Goal: Task Accomplishment & Management: Complete application form

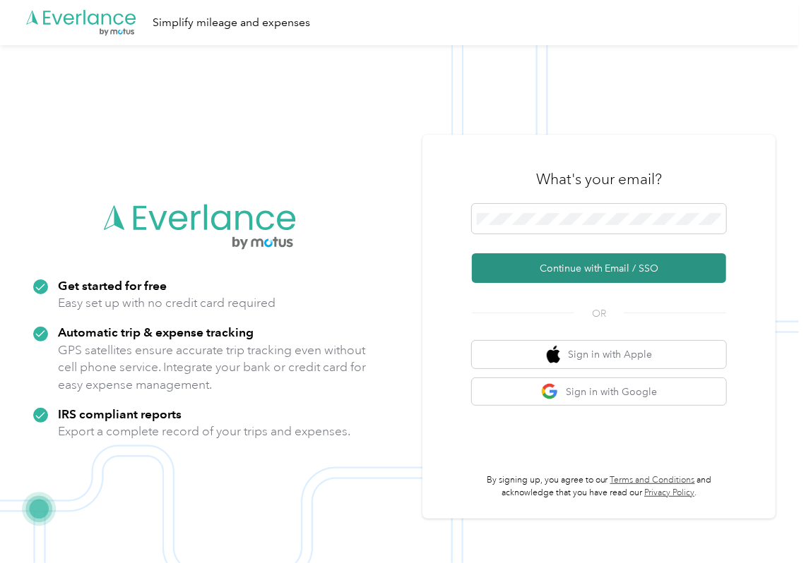
click at [526, 269] on button "Continue with Email / SSO" at bounding box center [599, 268] width 254 height 30
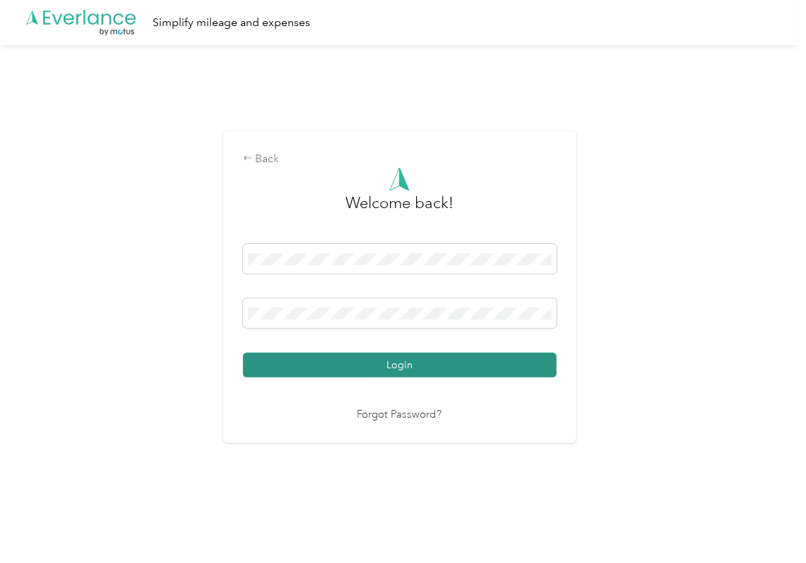
click at [337, 374] on button "Login" at bounding box center [399, 365] width 313 height 25
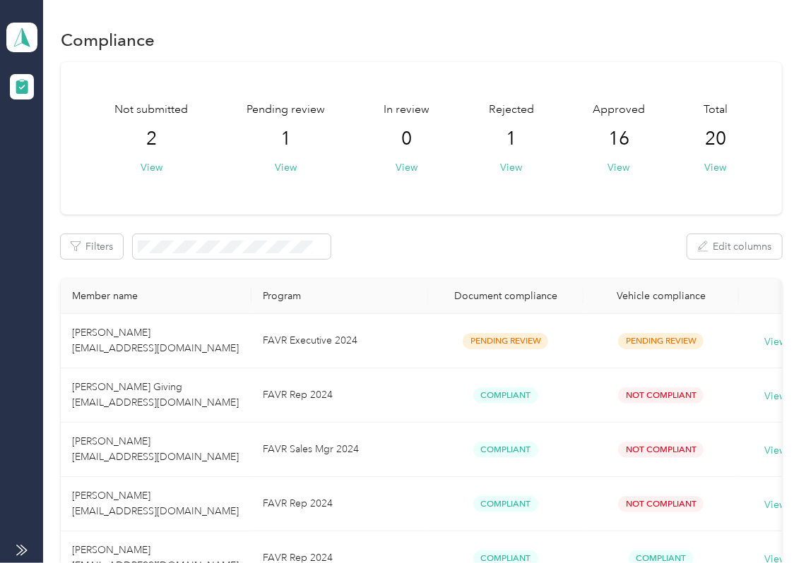
click at [443, 193] on div "Not submitted 2 View Pending review 1 View In review 0 View Rejected 1 View App…" at bounding box center [421, 138] width 721 height 153
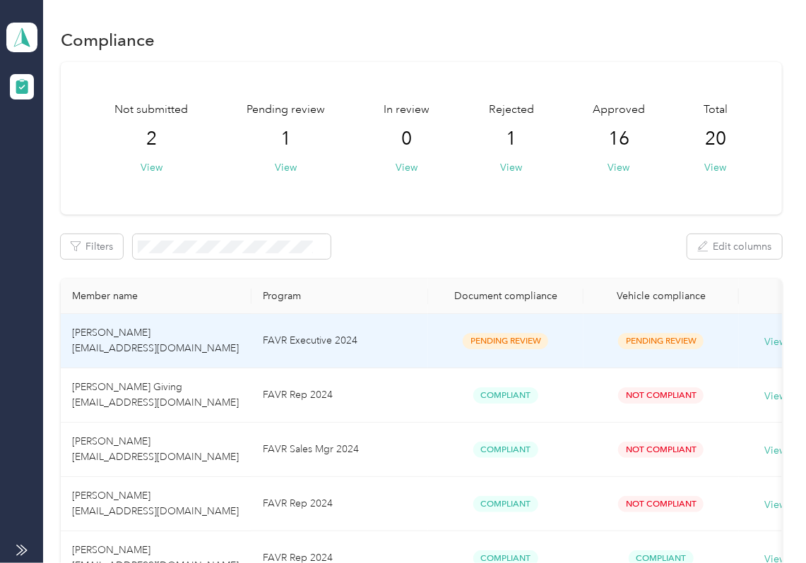
click at [334, 340] on td "FAVR Executive 2024" at bounding box center [339, 341] width 177 height 54
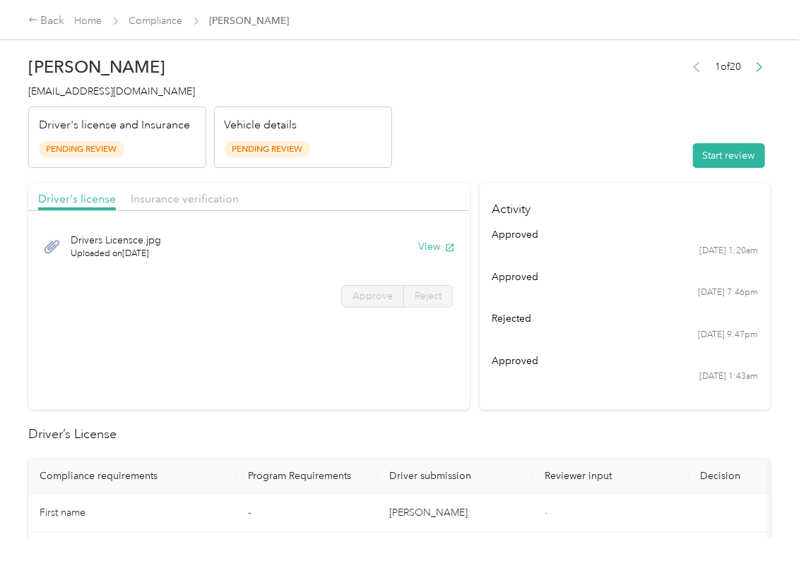
drag, startPoint x: 517, startPoint y: 162, endPoint x: 492, endPoint y: 217, distance: 60.4
click at [517, 162] on header "[PERSON_NAME] [EMAIL_ADDRESS][DOMAIN_NAME] Driver's license and Insurance Pendi…" at bounding box center [399, 108] width 742 height 119
click at [429, 249] on button "View" at bounding box center [436, 246] width 37 height 15
click at [161, 191] on div "Insurance verification" at bounding box center [185, 200] width 108 height 18
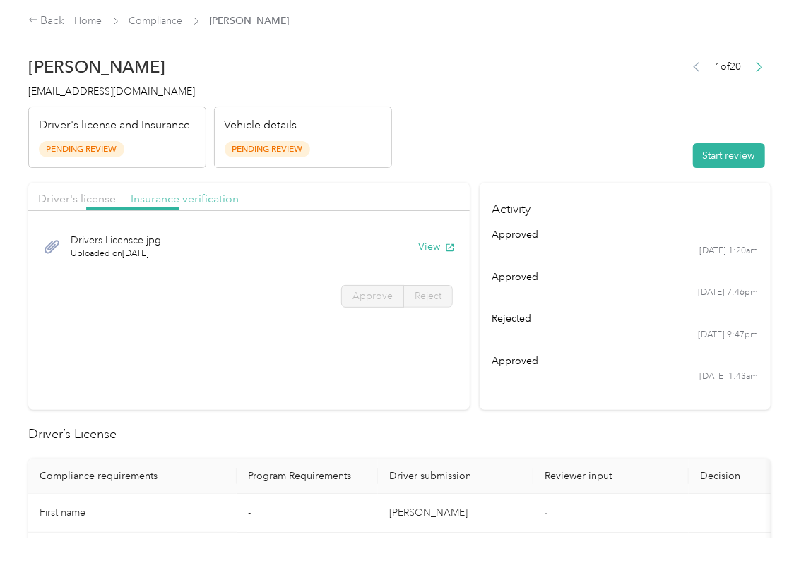
click at [167, 198] on span "Insurance verification" at bounding box center [185, 198] width 108 height 13
click at [431, 244] on button "View" at bounding box center [436, 246] width 37 height 15
click at [583, 144] on header "[PERSON_NAME] [EMAIL_ADDRESS][DOMAIN_NAME] Driver's license and Insurance Pendi…" at bounding box center [399, 108] width 742 height 119
click at [700, 159] on button "Start review" at bounding box center [729, 155] width 72 height 25
click at [88, 201] on span "Driver's license" at bounding box center [77, 198] width 78 height 13
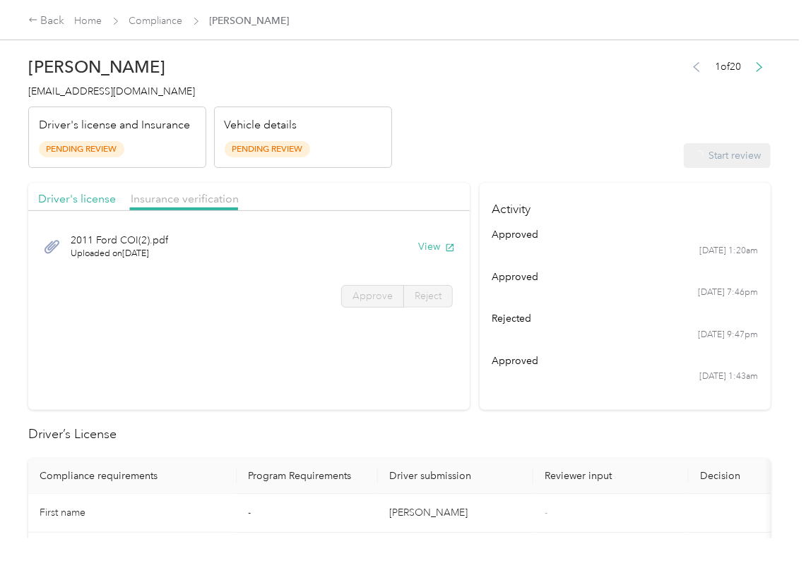
click at [111, 201] on span "Driver's license" at bounding box center [77, 198] width 78 height 13
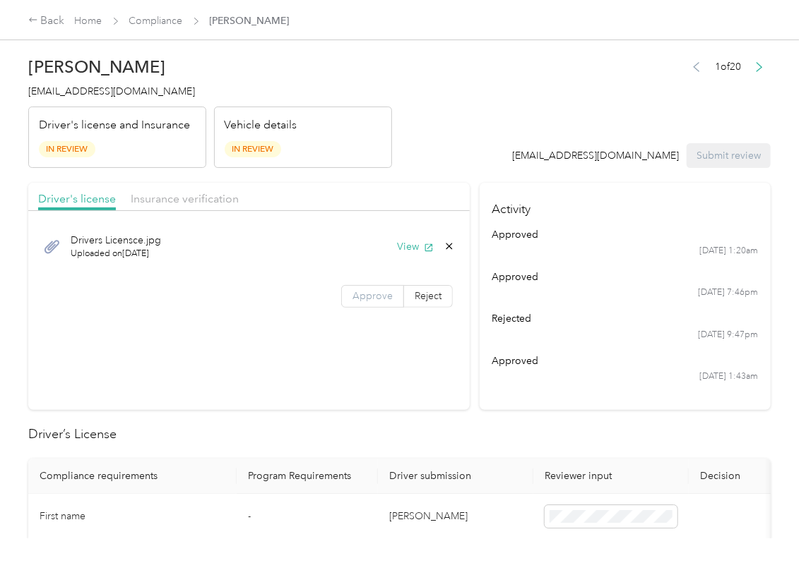
click at [388, 288] on label "Approve" at bounding box center [372, 296] width 63 height 23
click at [193, 196] on span "Insurance verification" at bounding box center [185, 198] width 108 height 13
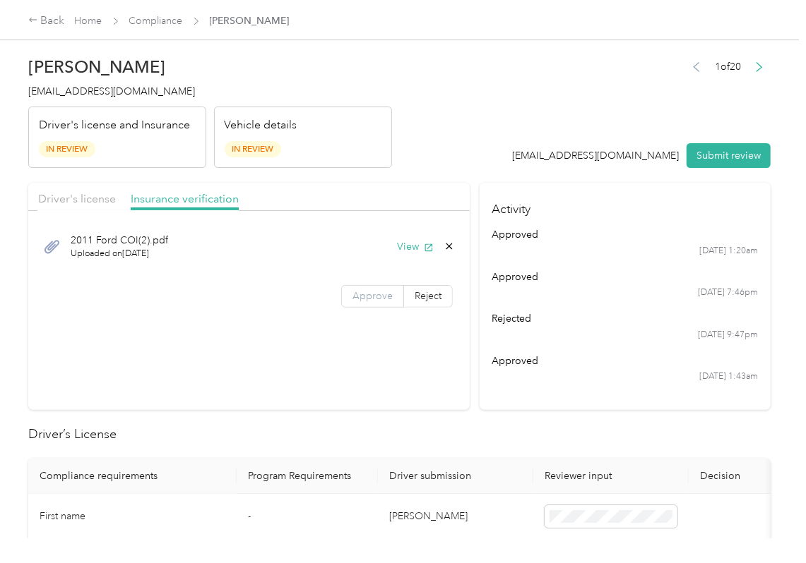
click at [370, 297] on span "Approve" at bounding box center [372, 296] width 40 height 12
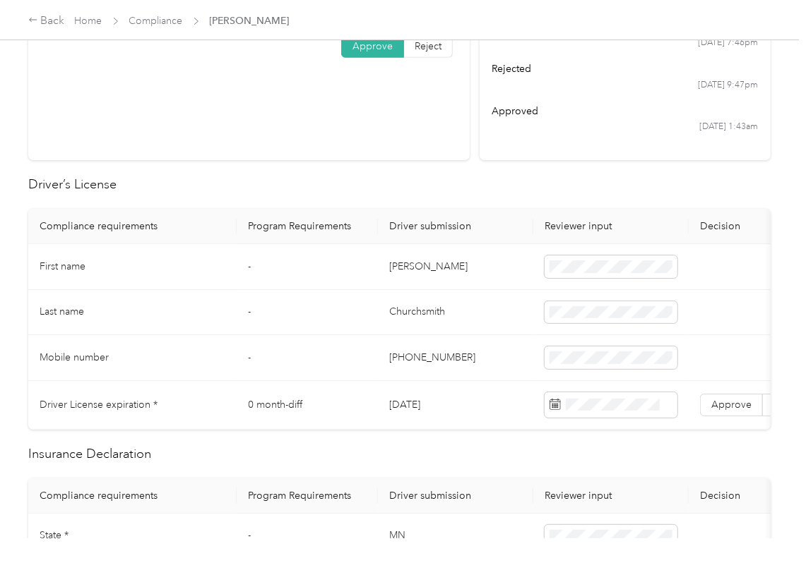
scroll to position [282, 0]
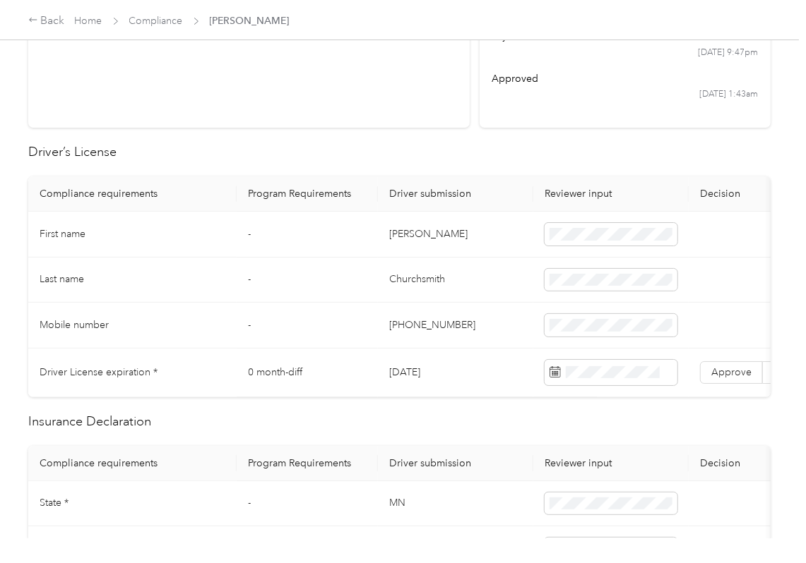
click at [429, 371] on td "[DATE]" at bounding box center [455, 373] width 155 height 49
copy td "[DATE]"
click at [611, 359] on td at bounding box center [610, 373] width 155 height 49
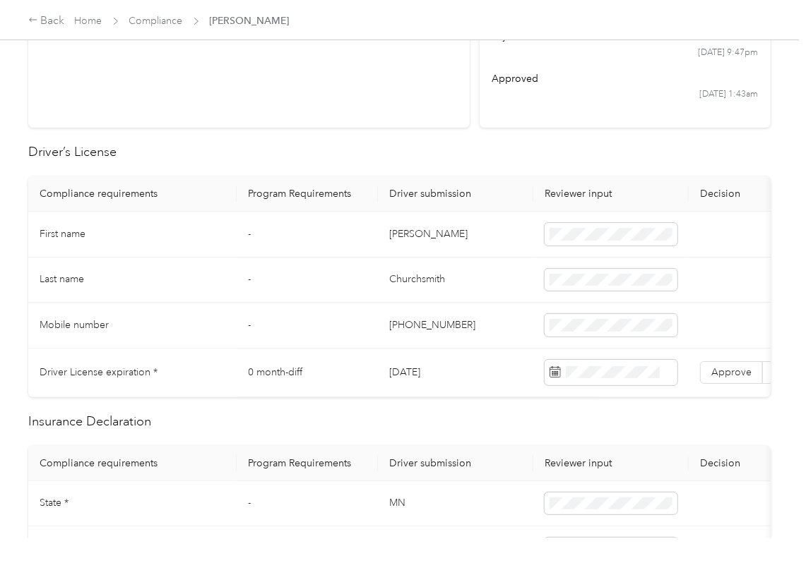
click at [467, 367] on td "[DATE]" at bounding box center [455, 373] width 155 height 49
click at [367, 250] on td "-" at bounding box center [307, 235] width 141 height 46
click at [730, 376] on span "Approve" at bounding box center [731, 372] width 40 height 12
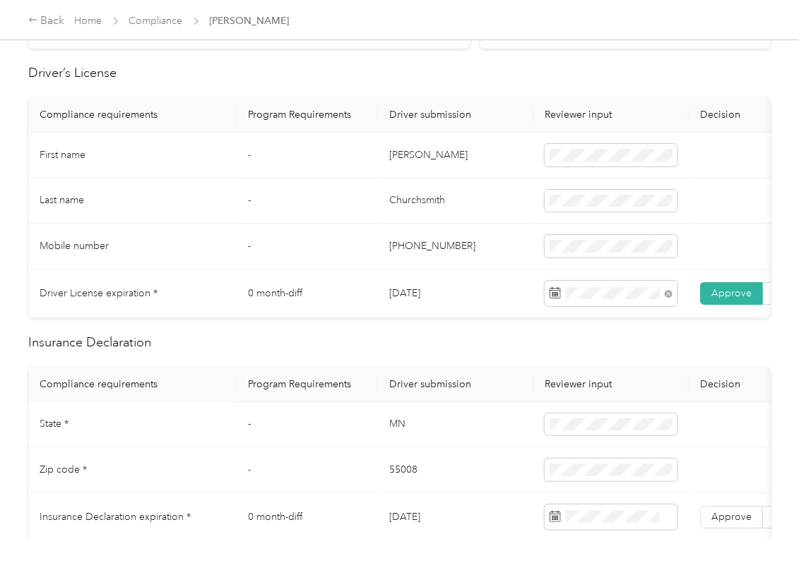
scroll to position [470, 0]
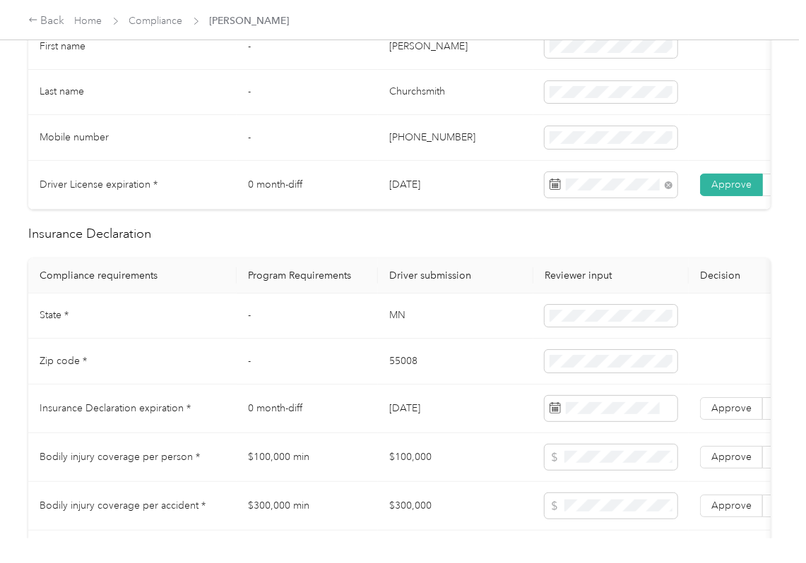
click at [398, 323] on td "MN" at bounding box center [455, 317] width 155 height 46
copy td "MN"
click at [399, 376] on td "55008" at bounding box center [455, 362] width 155 height 46
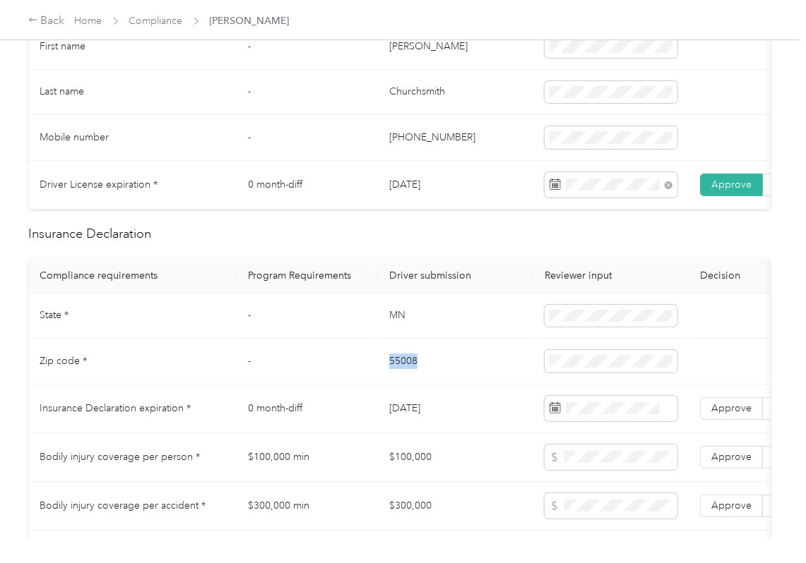
click at [399, 376] on td "55008" at bounding box center [455, 362] width 155 height 46
copy td "55008"
click at [303, 385] on td "-" at bounding box center [307, 362] width 141 height 46
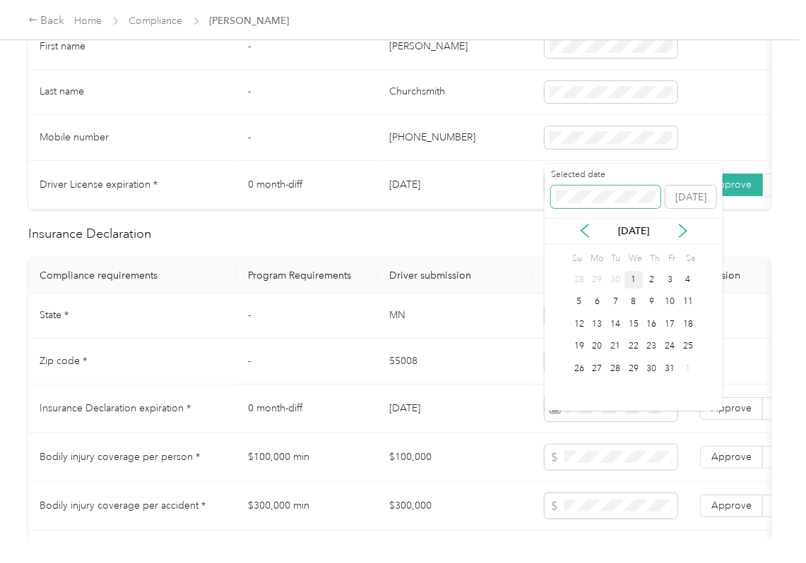
click at [579, 186] on span at bounding box center [605, 197] width 109 height 23
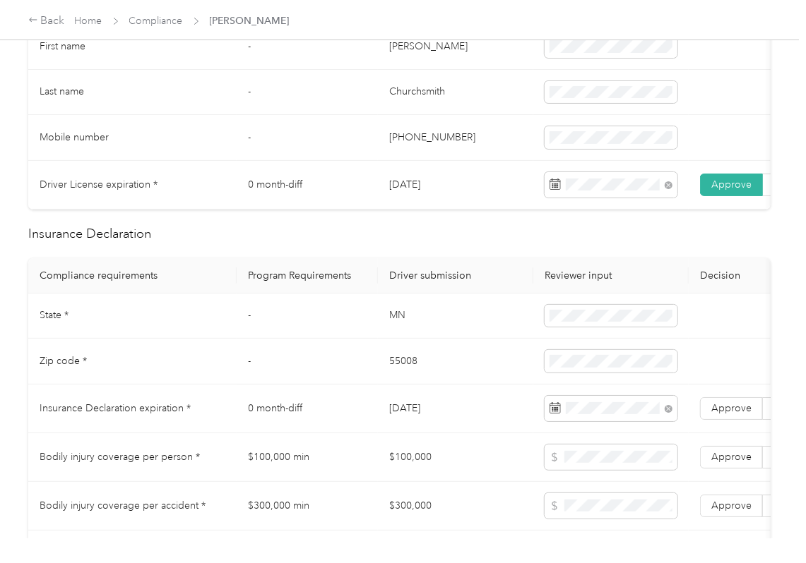
click at [474, 340] on td "MN" at bounding box center [455, 317] width 155 height 46
click at [727, 414] on span "Approve" at bounding box center [731, 408] width 40 height 12
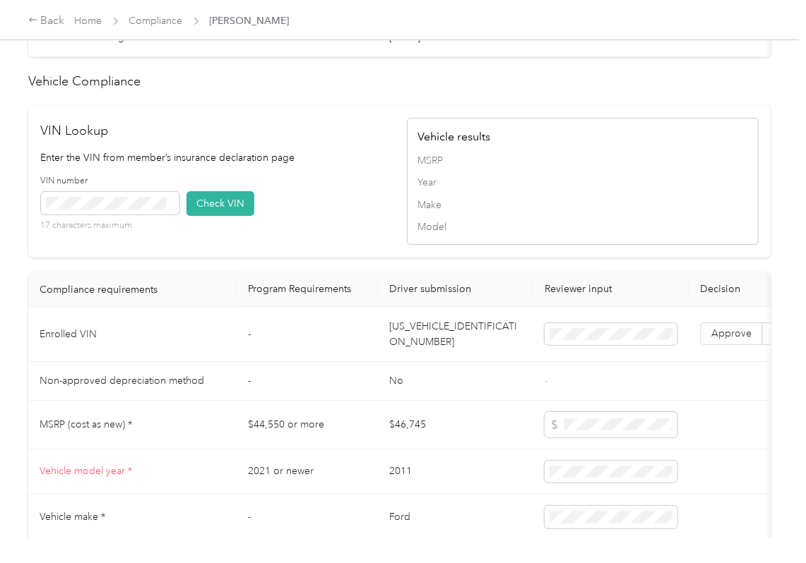
scroll to position [1130, 0]
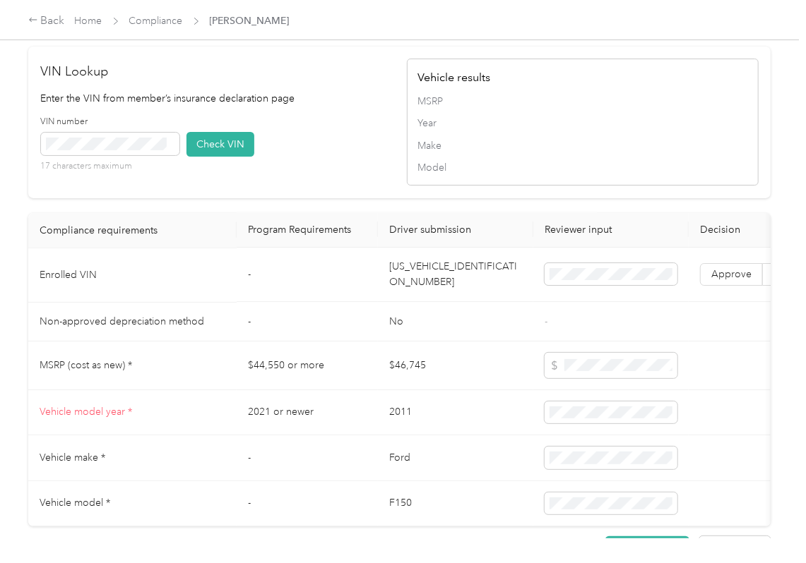
click at [410, 300] on td "[US_VEHICLE_IDENTIFICATION_NUMBER]" at bounding box center [455, 276] width 155 height 54
copy td "[US_VEHICLE_IDENTIFICATION_NUMBER]"
drag, startPoint x: 346, startPoint y: 201, endPoint x: 184, endPoint y: 202, distance: 162.4
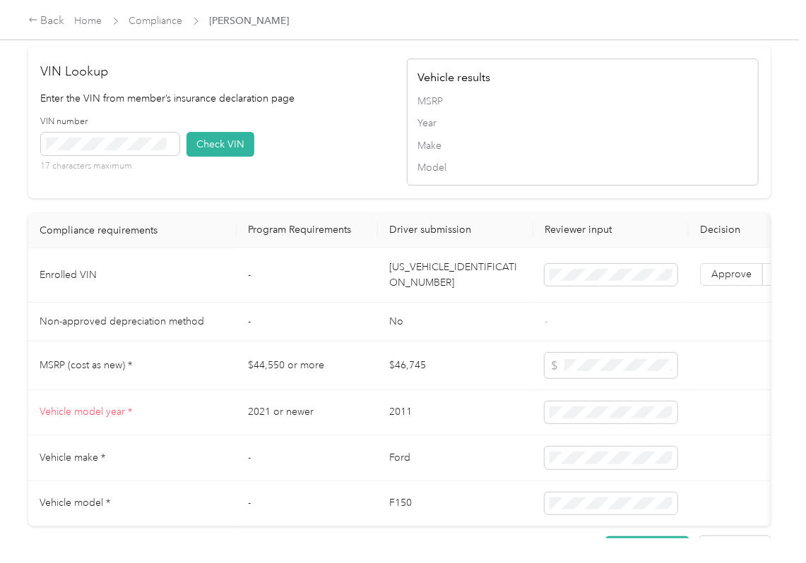
click at [345, 183] on div "VIN number 17 characters maximum Check VIN" at bounding box center [217, 149] width 352 height 67
click at [217, 157] on button "Check VIN" at bounding box center [220, 144] width 68 height 25
click at [732, 281] on span "Approve" at bounding box center [731, 275] width 40 height 12
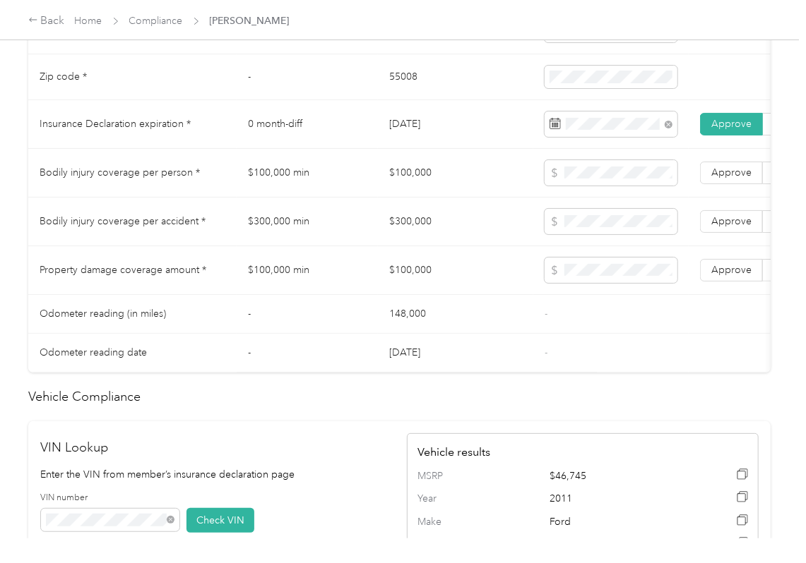
scroll to position [753, 0]
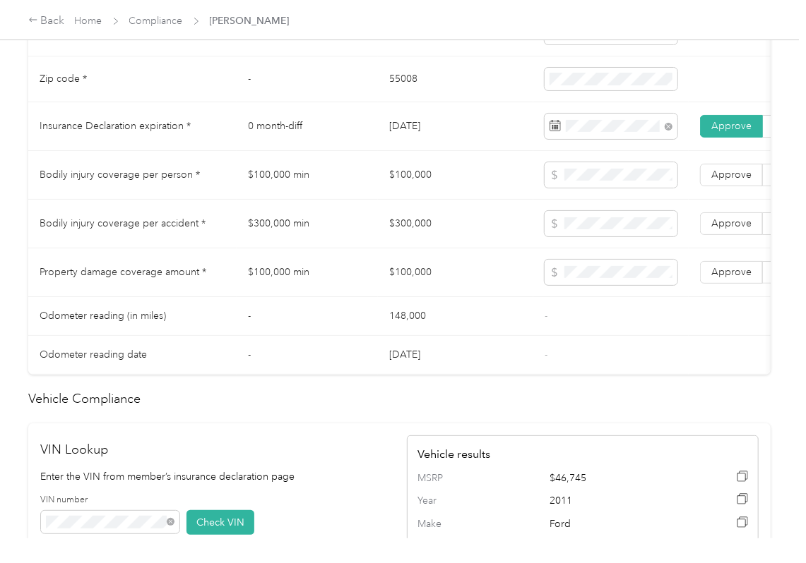
click at [414, 189] on td "$100,000" at bounding box center [455, 175] width 155 height 49
copy td "$100,000"
click at [410, 239] on td "$300,000" at bounding box center [455, 224] width 155 height 49
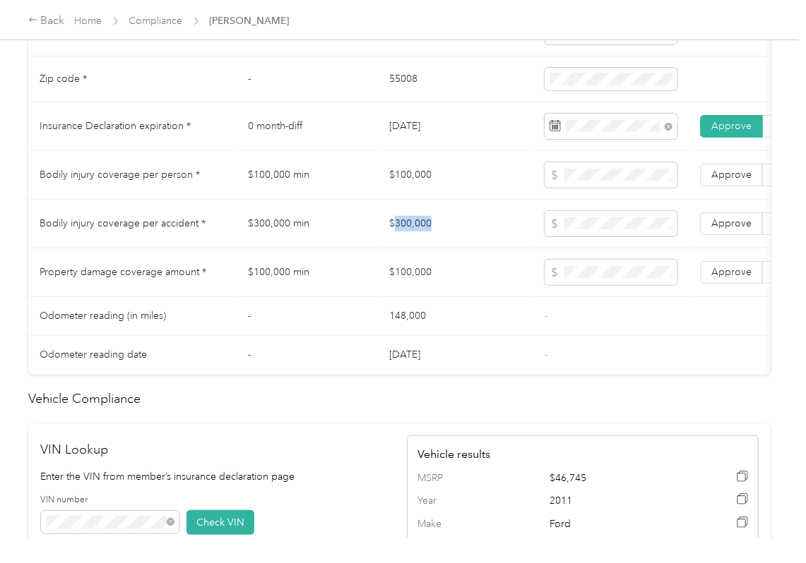
click at [410, 239] on td "$300,000" at bounding box center [455, 224] width 155 height 49
copy td "$300,000"
click at [732, 229] on span "Approve" at bounding box center [731, 223] width 40 height 12
click at [733, 186] on label "Approve" at bounding box center [731, 175] width 63 height 23
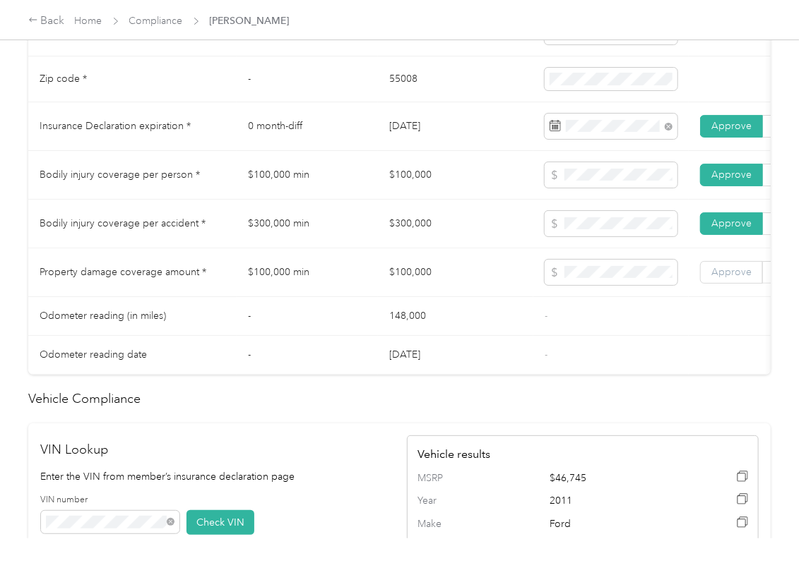
click at [736, 284] on label "Approve" at bounding box center [731, 272] width 63 height 23
click at [653, 359] on td "-" at bounding box center [610, 355] width 155 height 39
click at [347, 297] on td "$100,000 min" at bounding box center [307, 273] width 141 height 49
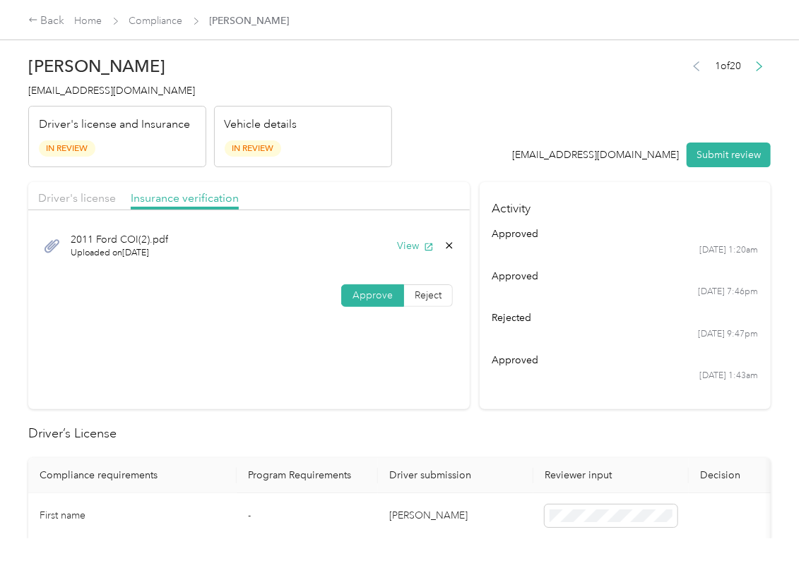
scroll to position [0, 0]
click at [741, 151] on button "Submit review" at bounding box center [728, 155] width 84 height 25
click at [44, 97] on span "[EMAIL_ADDRESS][DOMAIN_NAME]" at bounding box center [111, 91] width 167 height 12
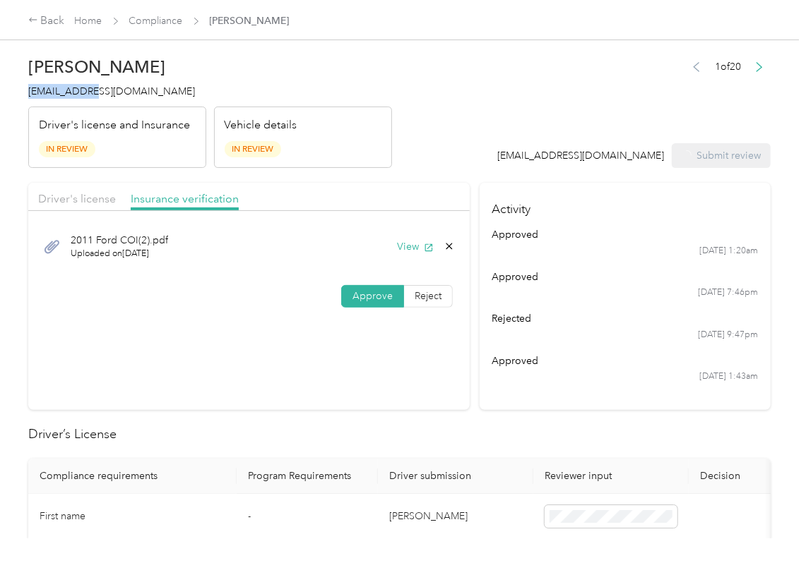
click at [44, 97] on span "[EMAIL_ADDRESS][DOMAIN_NAME]" at bounding box center [111, 91] width 167 height 12
click at [66, 91] on span "[EMAIL_ADDRESS][DOMAIN_NAME]" at bounding box center [111, 91] width 167 height 12
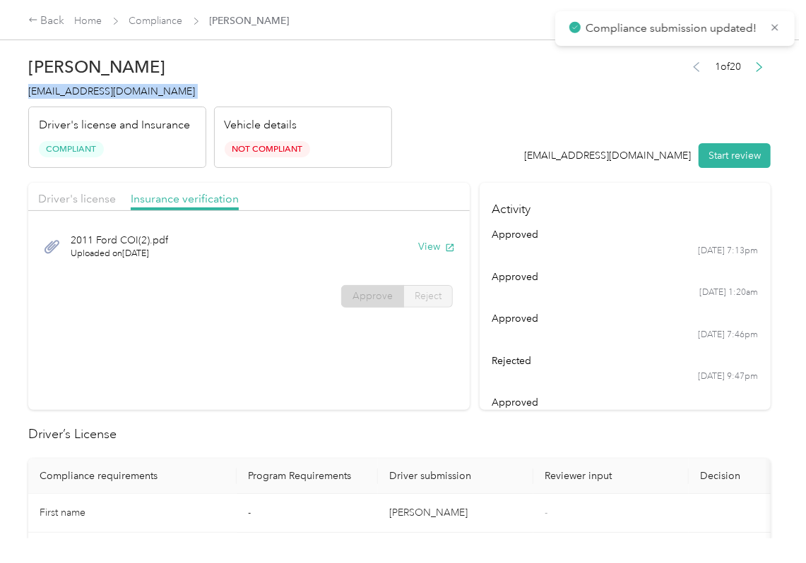
click at [66, 91] on span "[EMAIL_ADDRESS][DOMAIN_NAME]" at bounding box center [111, 91] width 167 height 12
click at [426, 342] on section "Driver's license Insurance verification 2011 Ford COI(2).pdf Uploaded on [DATE]…" at bounding box center [248, 296] width 441 height 227
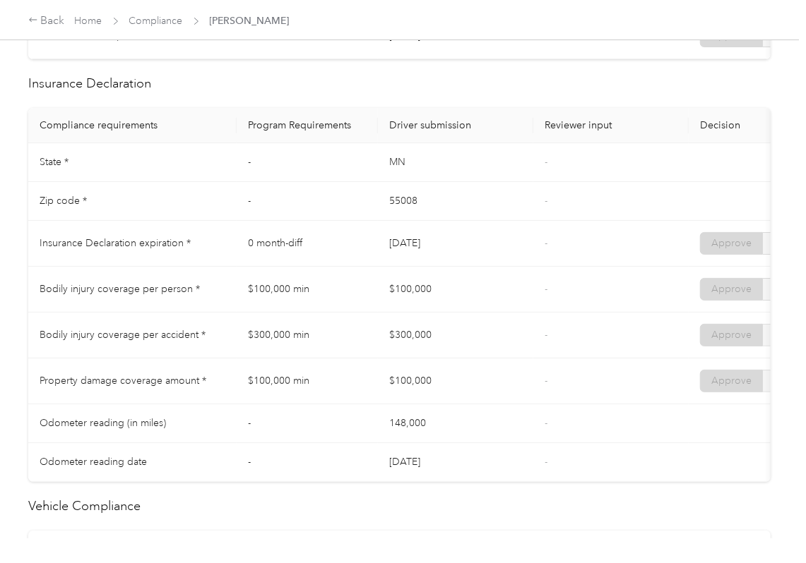
scroll to position [542, 0]
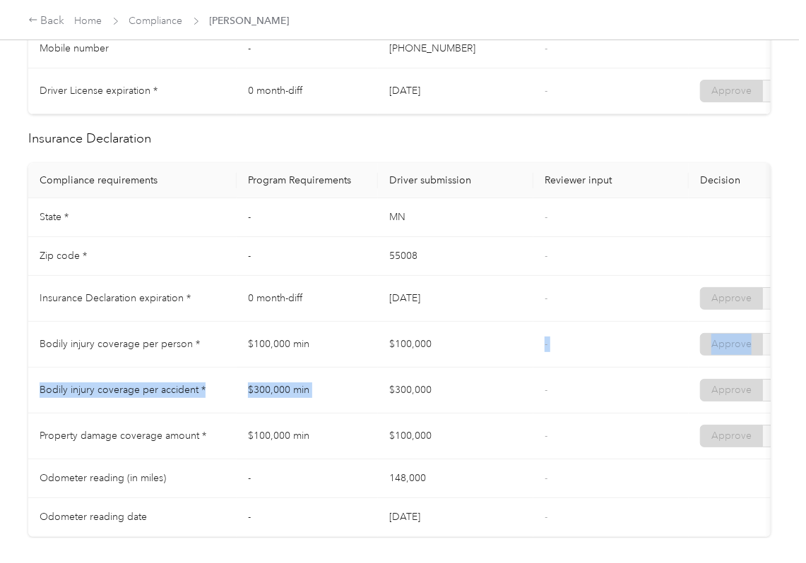
drag, startPoint x: 430, startPoint y: 388, endPoint x: 538, endPoint y: 376, distance: 108.7
click at [538, 376] on tbody "State * - [US_STATE] - Zip code * - 55008 - Insurance Declaration expiration * …" at bounding box center [526, 367] width 996 height 339
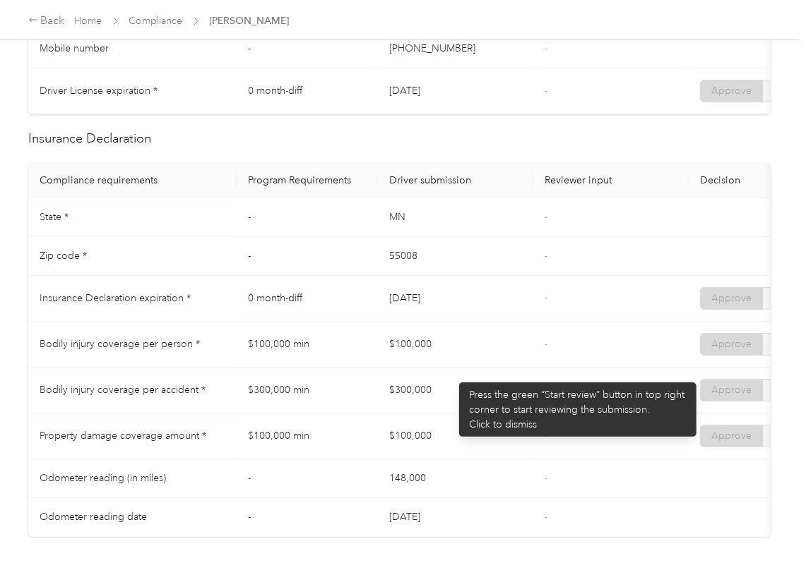
click at [452, 368] on td "$100,000" at bounding box center [455, 345] width 155 height 46
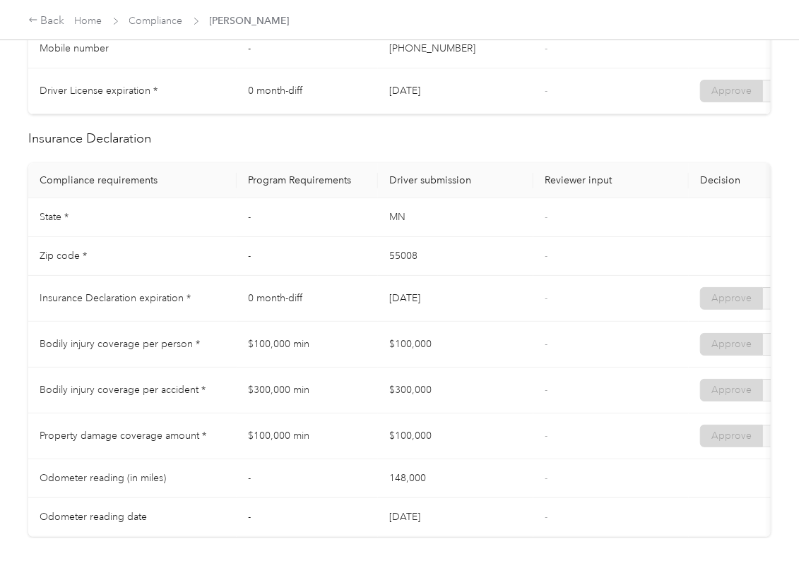
drag, startPoint x: 390, startPoint y: 363, endPoint x: 410, endPoint y: 376, distance: 23.9
click at [427, 360] on td "$100,000" at bounding box center [455, 345] width 155 height 46
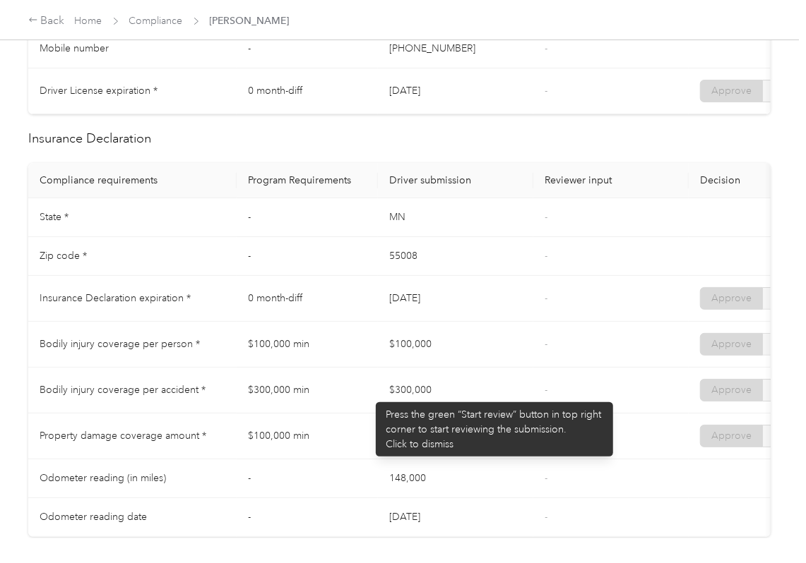
drag, startPoint x: 435, startPoint y: 407, endPoint x: 357, endPoint y: 453, distance: 90.6
click at [467, 411] on tr "Bodily injury coverage per accident * $300,000 min $300,000 - Approve Reject" at bounding box center [526, 391] width 996 height 46
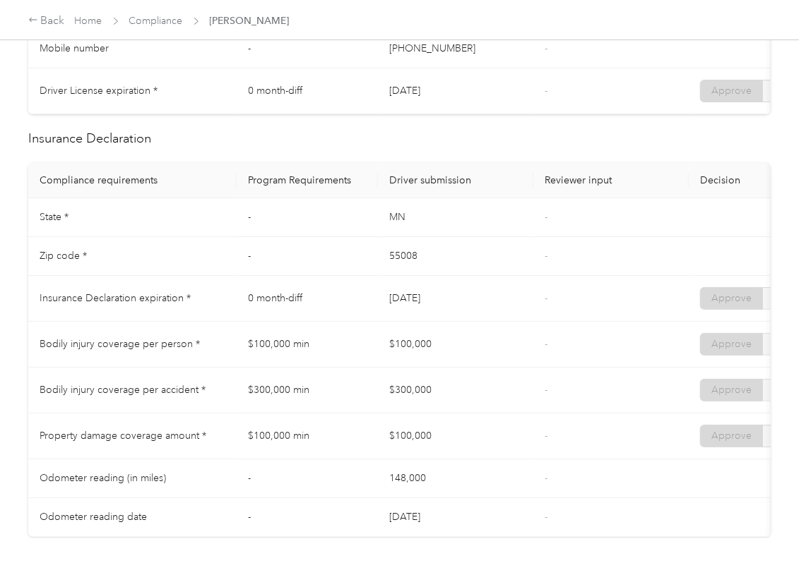
click at [470, 453] on tr "Property damage coverage amount * $100,000 min $100,000 - Approve Reject" at bounding box center [526, 437] width 996 height 46
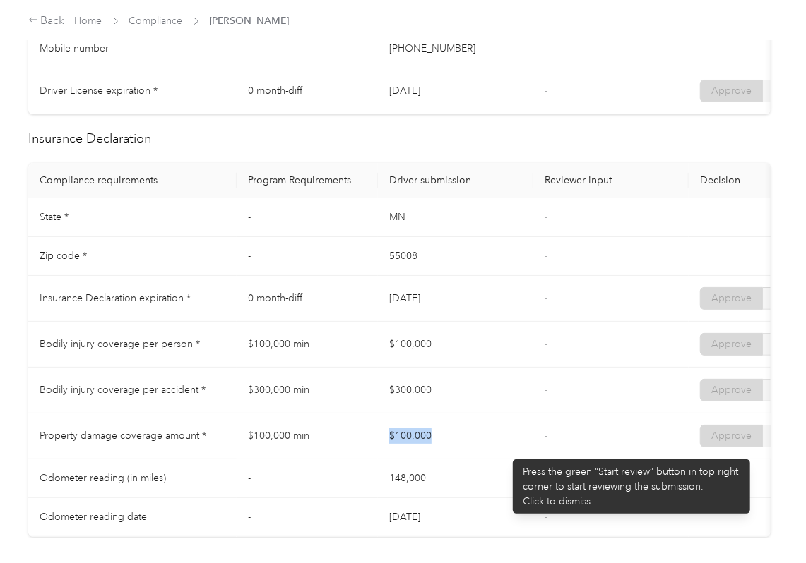
click at [506, 453] on td "$100,000" at bounding box center [455, 437] width 155 height 46
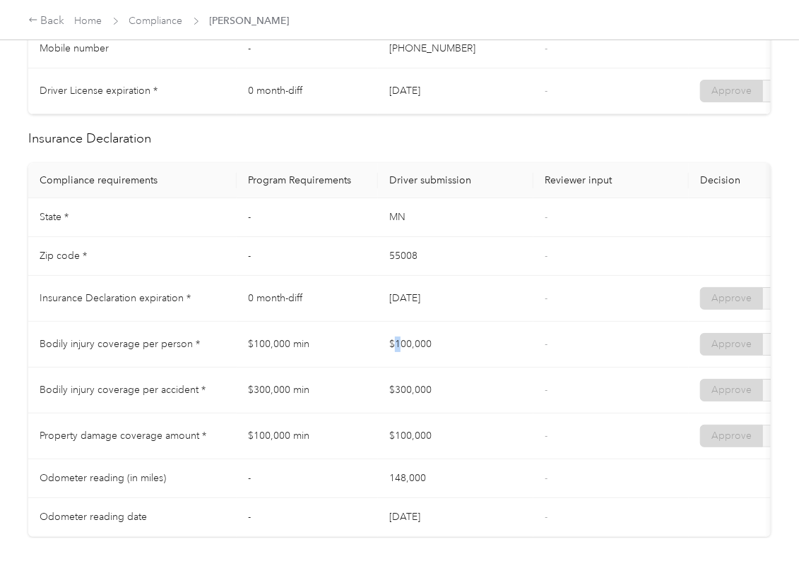
drag, startPoint x: 422, startPoint y: 354, endPoint x: 436, endPoint y: 360, distance: 14.6
click at [427, 354] on td "$100,000" at bounding box center [455, 345] width 155 height 46
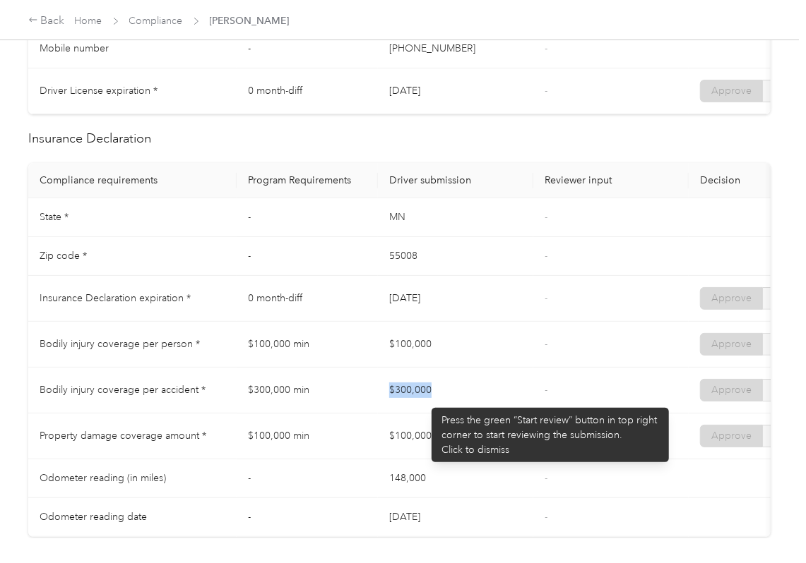
drag, startPoint x: 424, startPoint y: 401, endPoint x: 466, endPoint y: 412, distance: 43.2
click at [486, 405] on tr "Bodily injury coverage per accident * $300,000 min $300,000 - Approve Reject" at bounding box center [526, 391] width 996 height 46
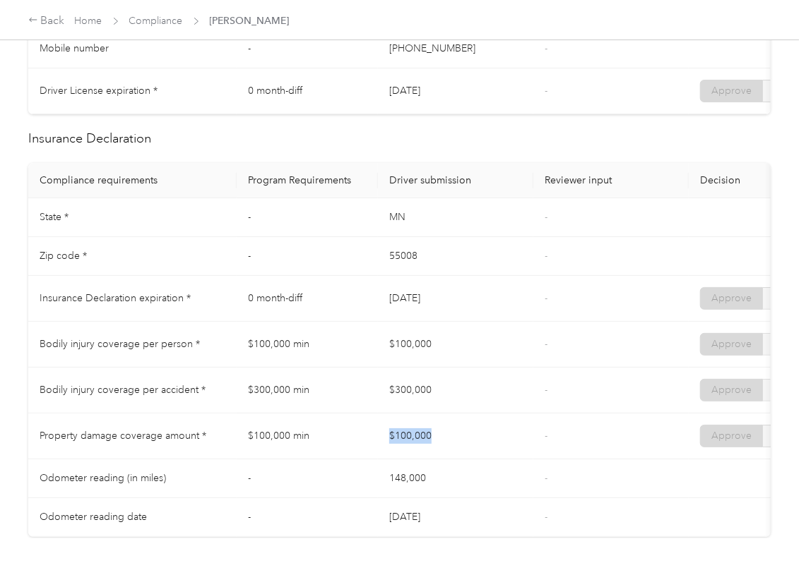
drag, startPoint x: 418, startPoint y: 442, endPoint x: 507, endPoint y: 442, distance: 89.0
click at [507, 442] on td "$100,000" at bounding box center [455, 437] width 155 height 46
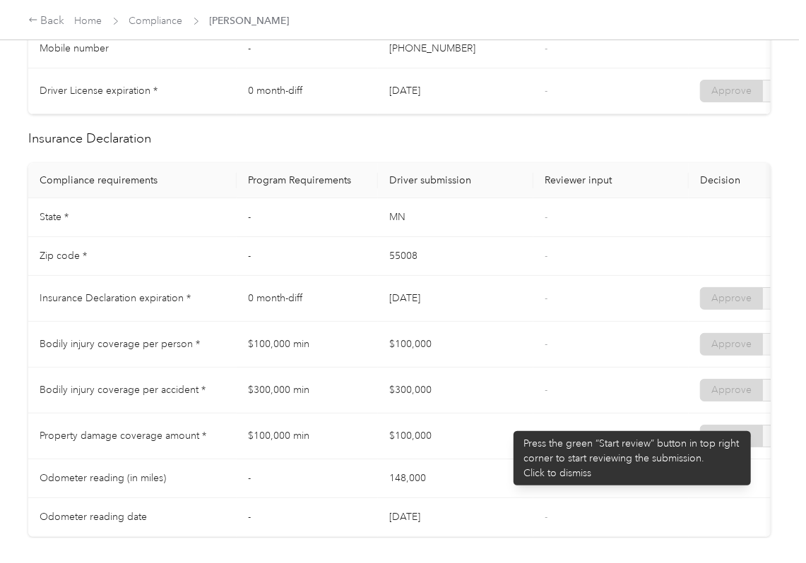
click at [506, 414] on td "$300,000" at bounding box center [455, 391] width 155 height 46
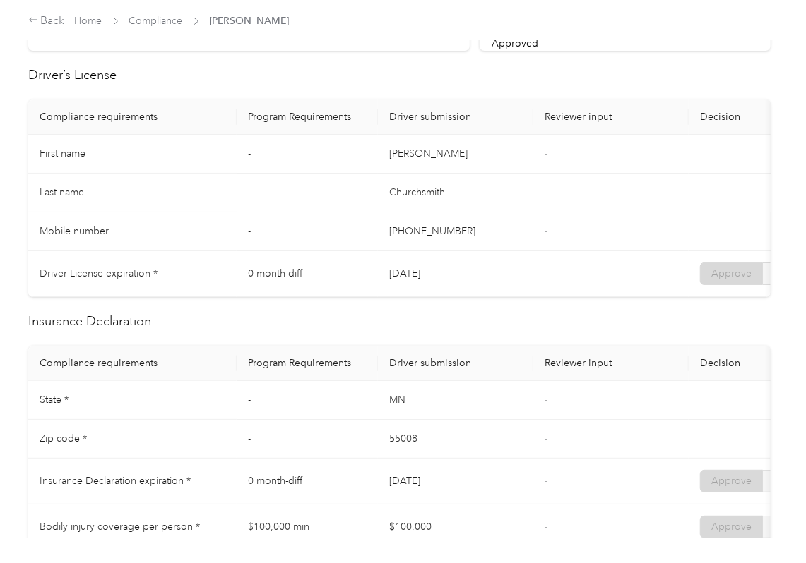
scroll to position [0, 0]
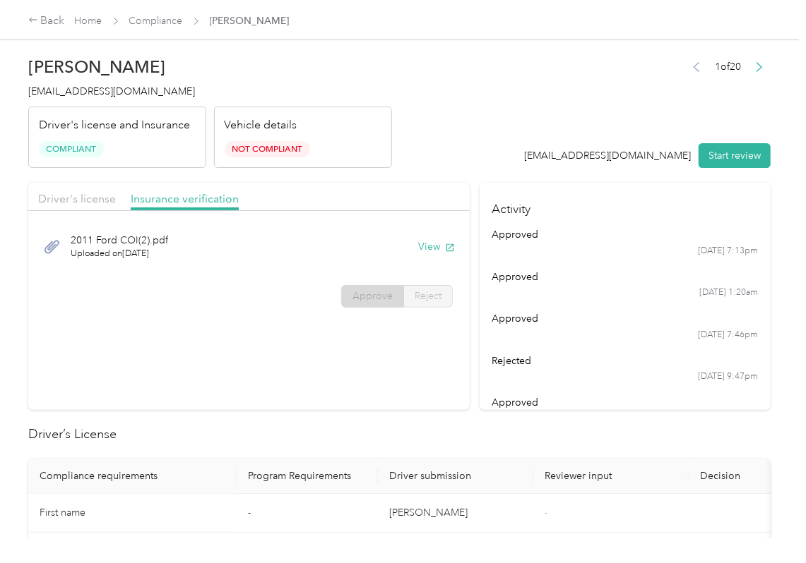
click at [151, 13] on span "Compliance" at bounding box center [156, 20] width 54 height 15
click at [153, 21] on link "Compliance" at bounding box center [156, 21] width 54 height 12
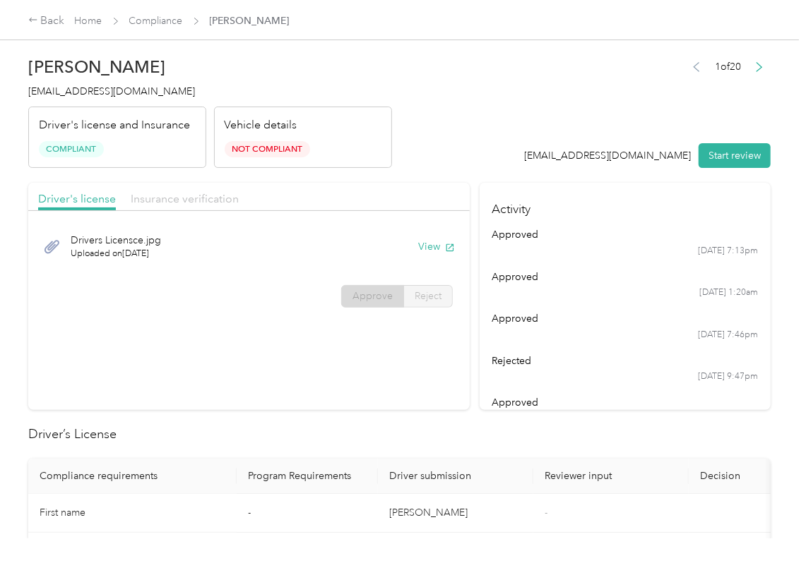
click at [178, 198] on span "Insurance verification" at bounding box center [185, 198] width 108 height 13
click at [139, 20] on link "Compliance" at bounding box center [156, 21] width 54 height 12
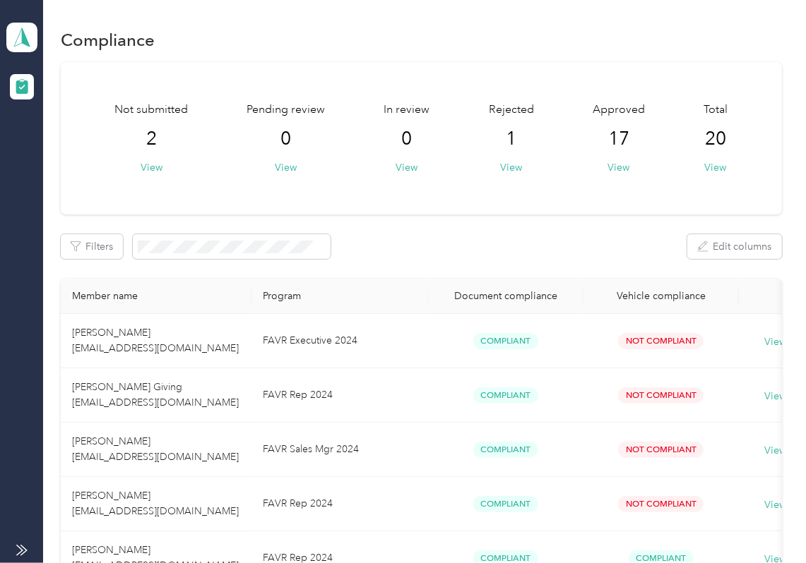
click at [22, 30] on polygon at bounding box center [26, 37] width 8 height 18
click at [45, 153] on div "Log out" at bounding box center [45, 148] width 54 height 15
